Goal: Information Seeking & Learning: Learn about a topic

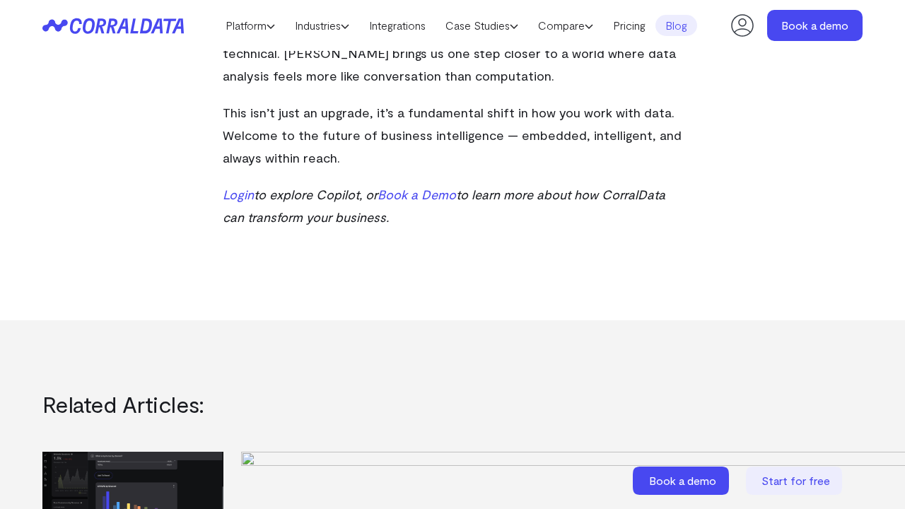
scroll to position [1736, 0]
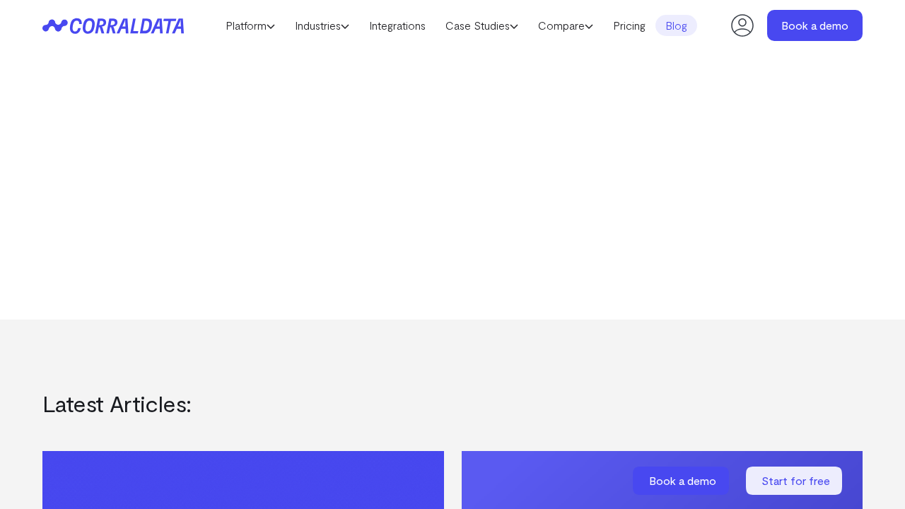
scroll to position [1277, 0]
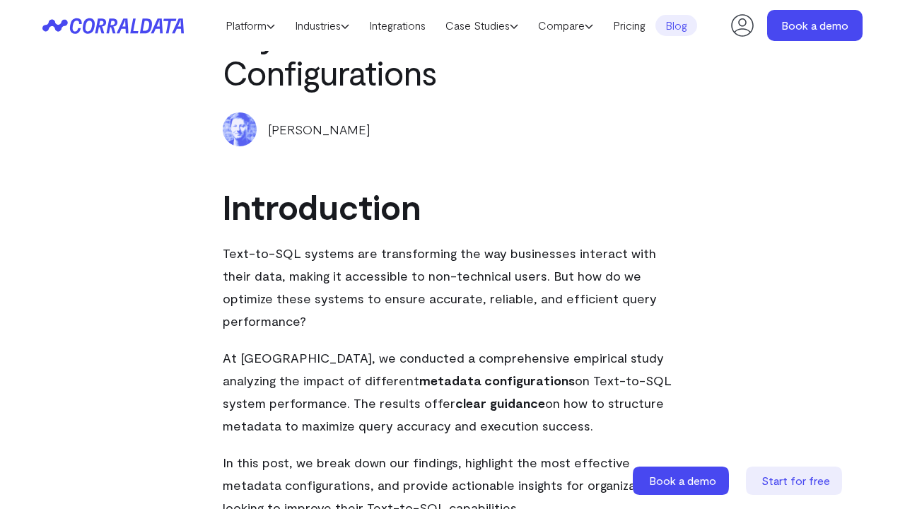
scroll to position [878, 0]
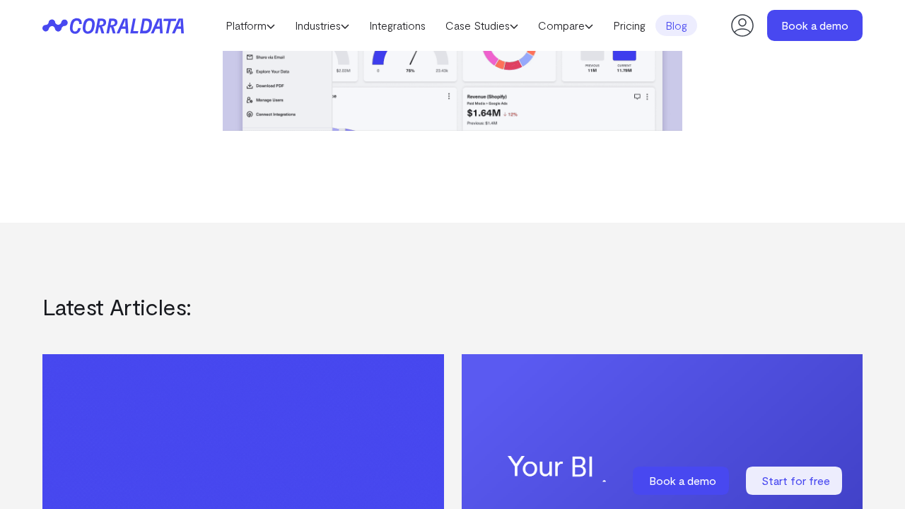
scroll to position [878, 0]
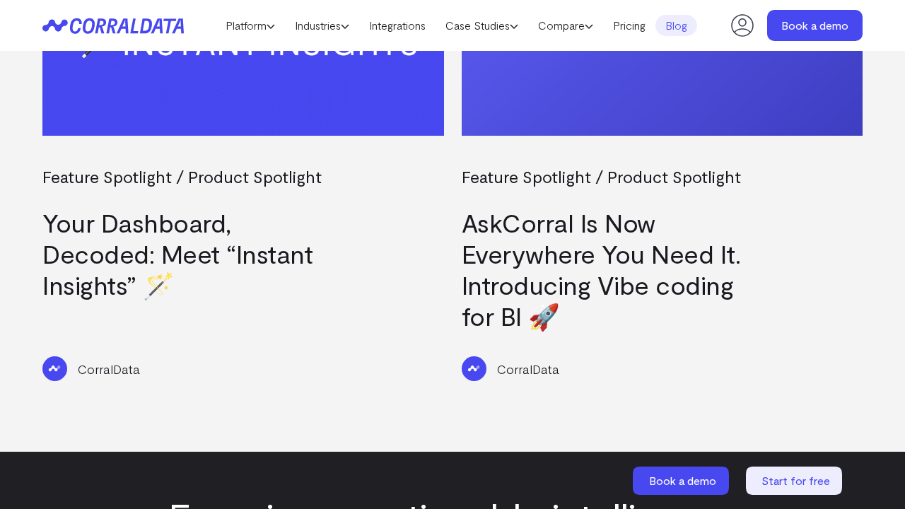
scroll to position [1706, 0]
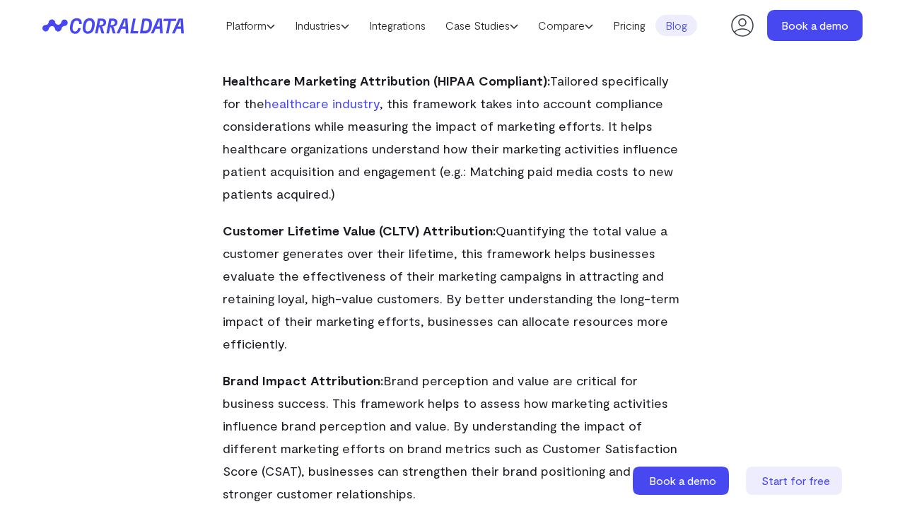
scroll to position [1736, 0]
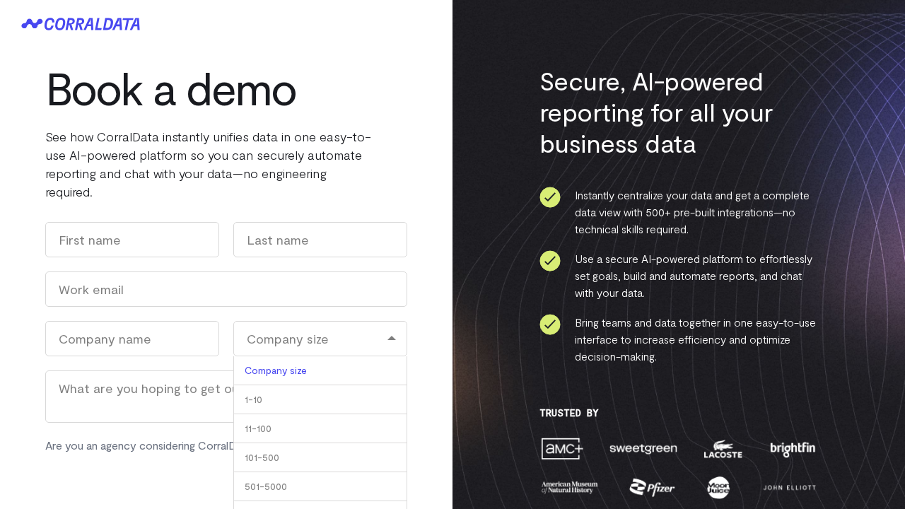
scroll to position [458, 0]
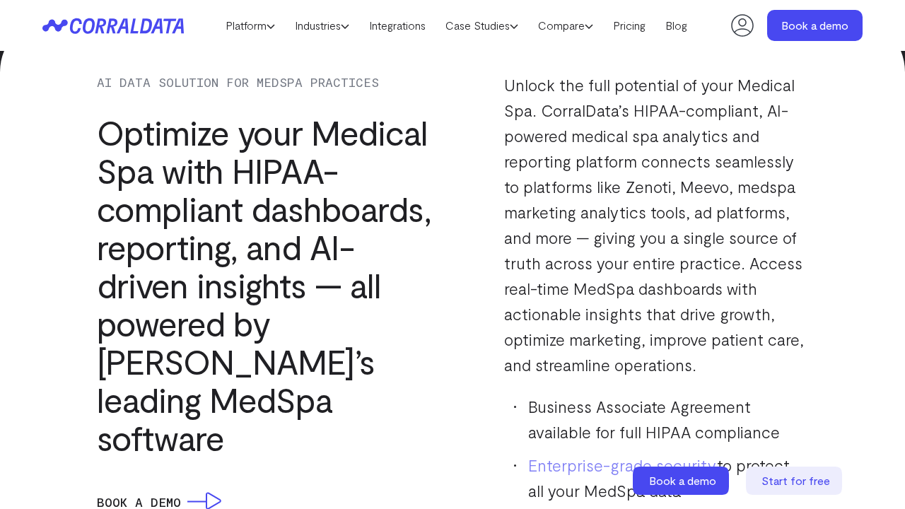
scroll to position [1736, 0]
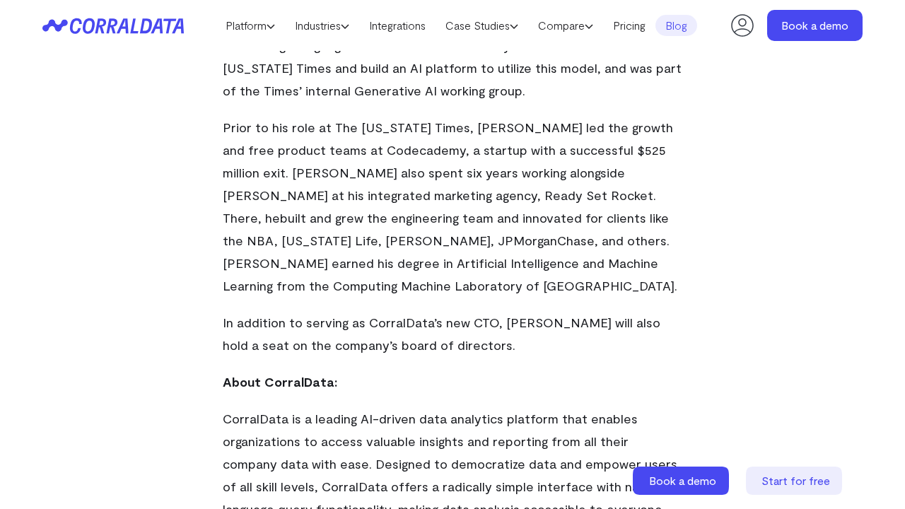
scroll to position [1736, 0]
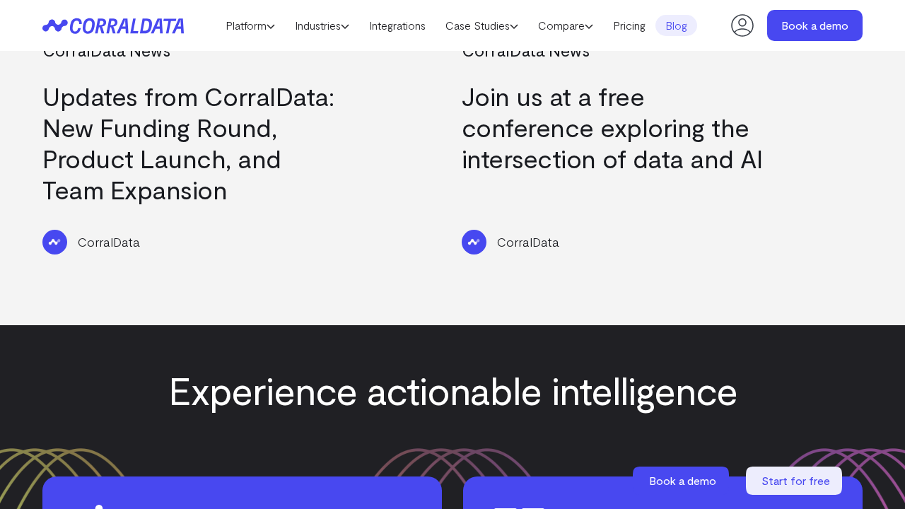
scroll to position [1736, 0]
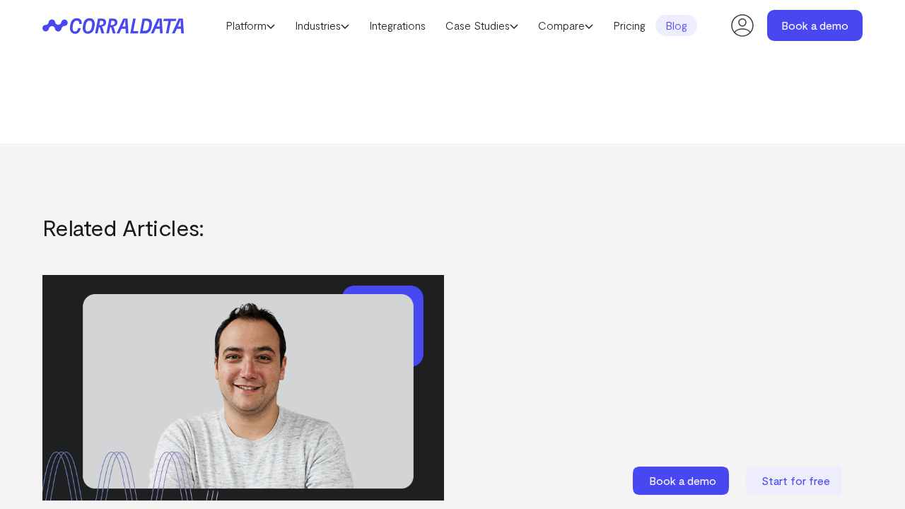
scroll to position [1736, 0]
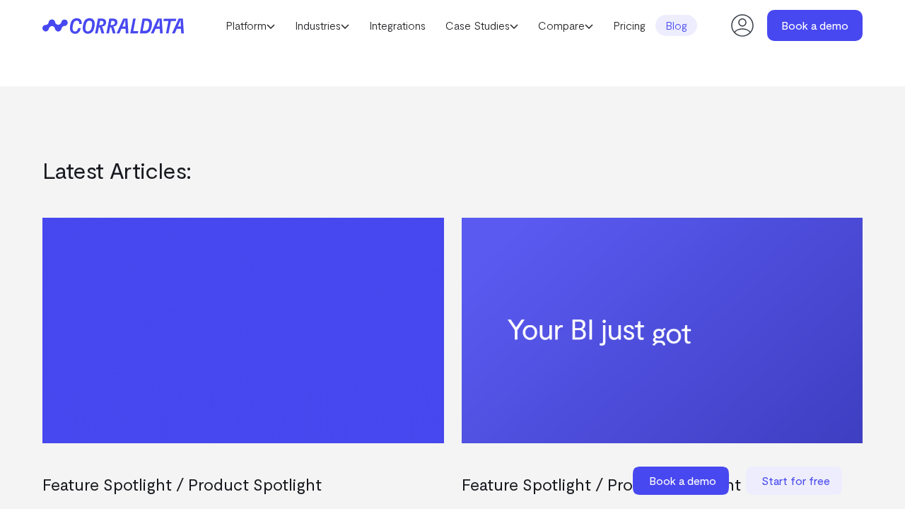
scroll to position [1736, 0]
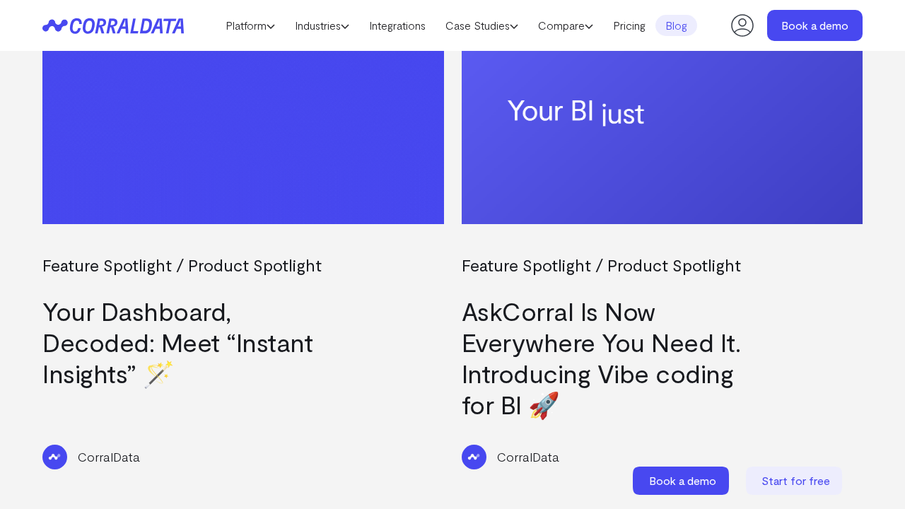
scroll to position [1736, 0]
